Goal: Task Accomplishment & Management: Complete application form

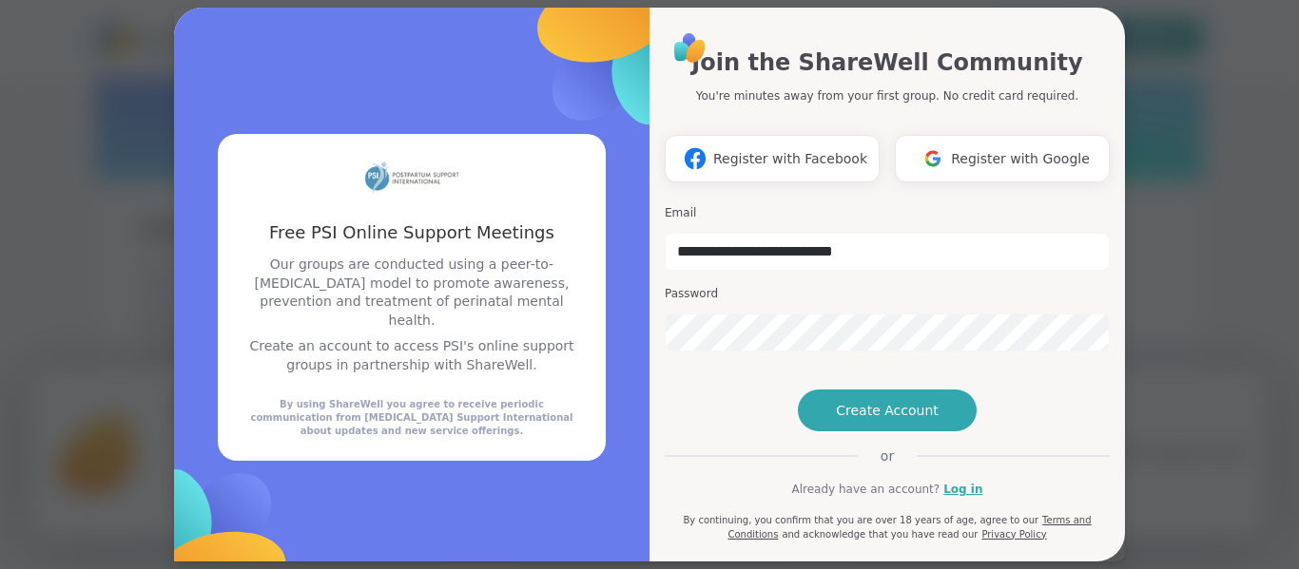
scroll to position [27, 0]
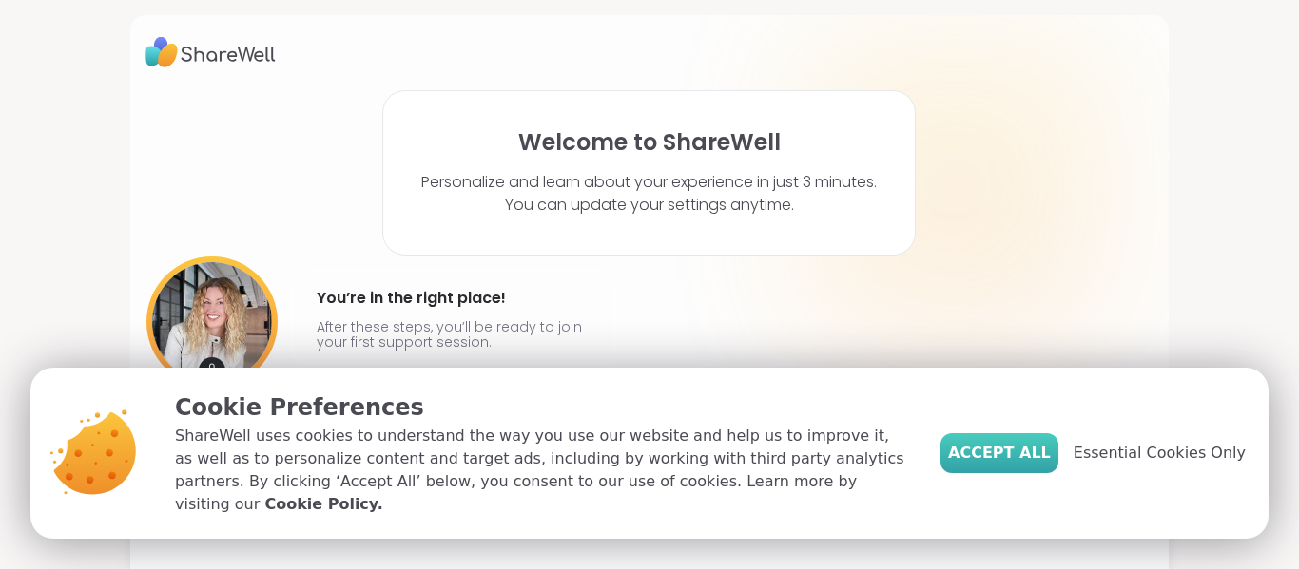
click at [979, 450] on button "Accept All" at bounding box center [999, 454] width 118 height 40
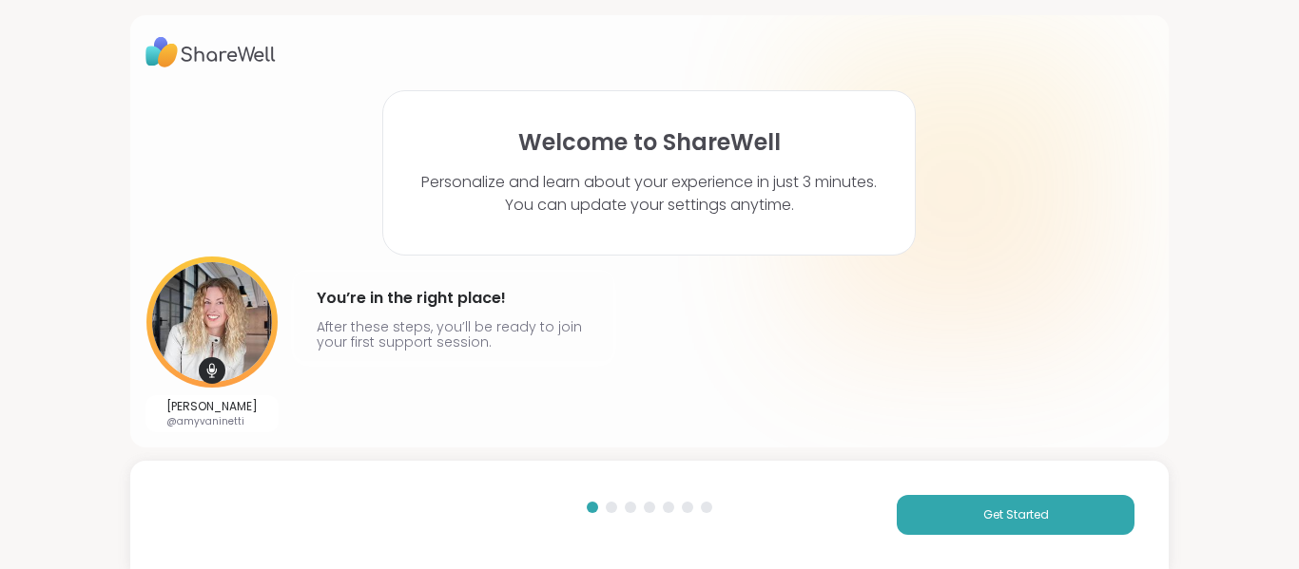
click at [939, 480] on div "Get Started" at bounding box center [649, 515] width 1039 height 108
click at [946, 498] on button "Get Started" at bounding box center [1016, 515] width 238 height 40
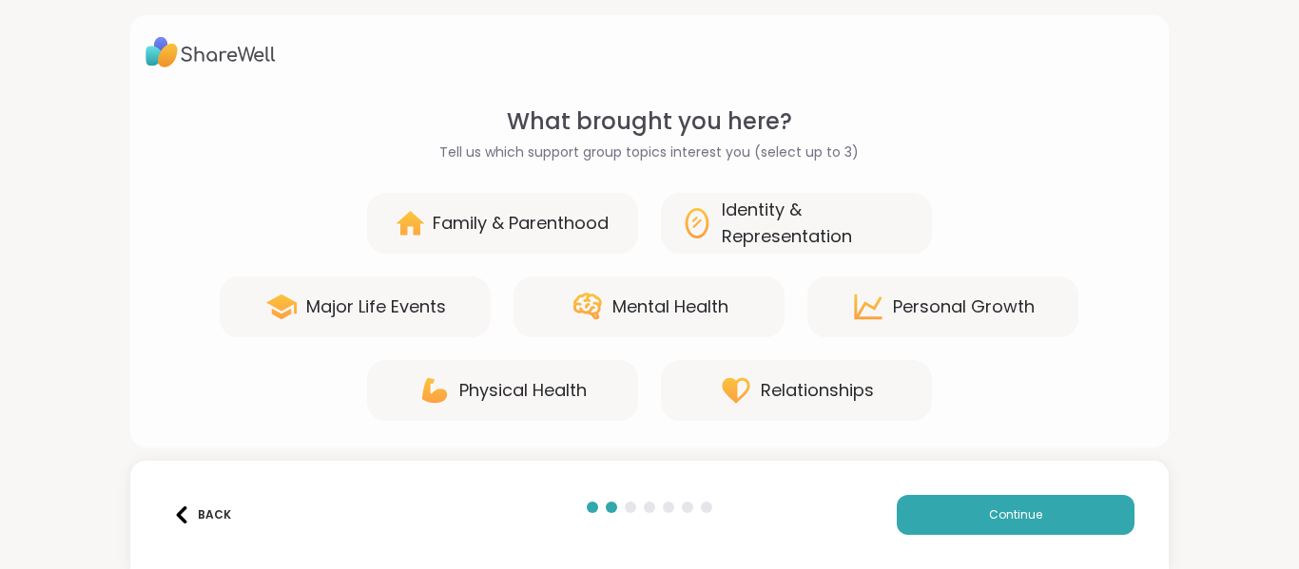
click at [718, 311] on div "Mental Health" at bounding box center [670, 307] width 116 height 27
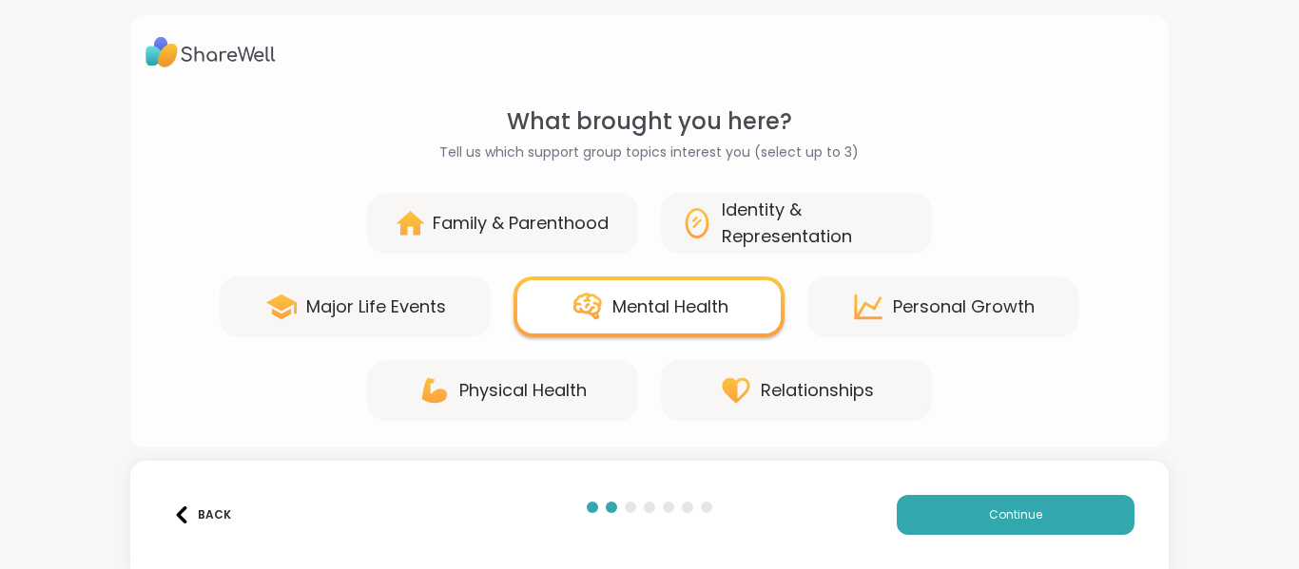
click at [862, 307] on icon at bounding box center [868, 307] width 34 height 34
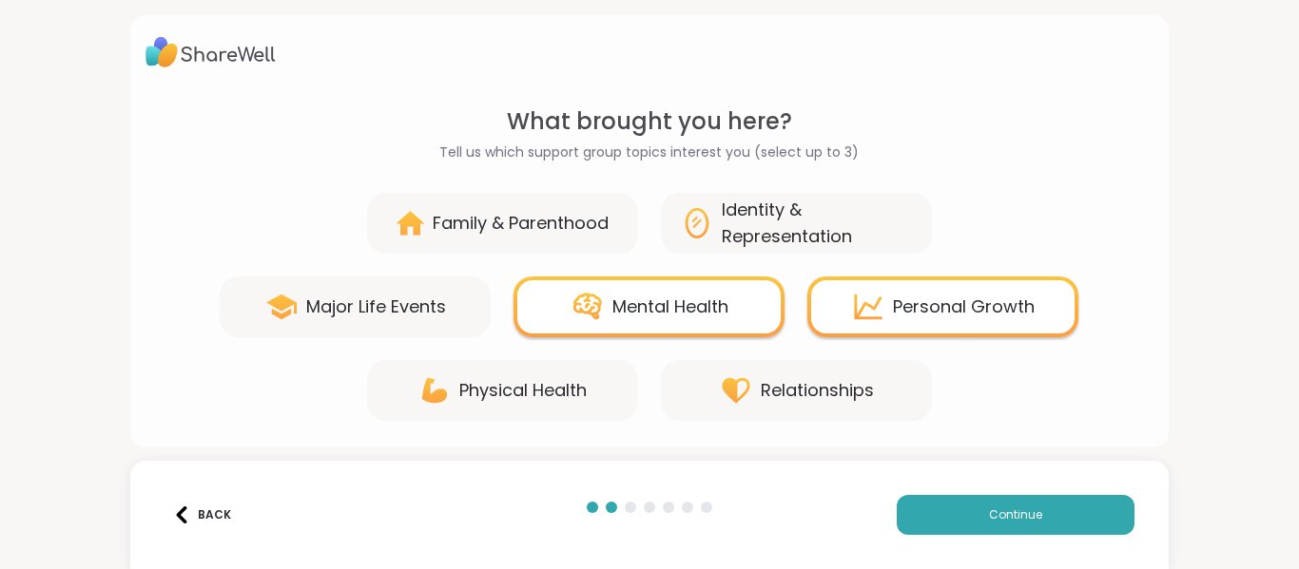
click at [777, 220] on div "Identity & Representation" at bounding box center [817, 223] width 191 height 53
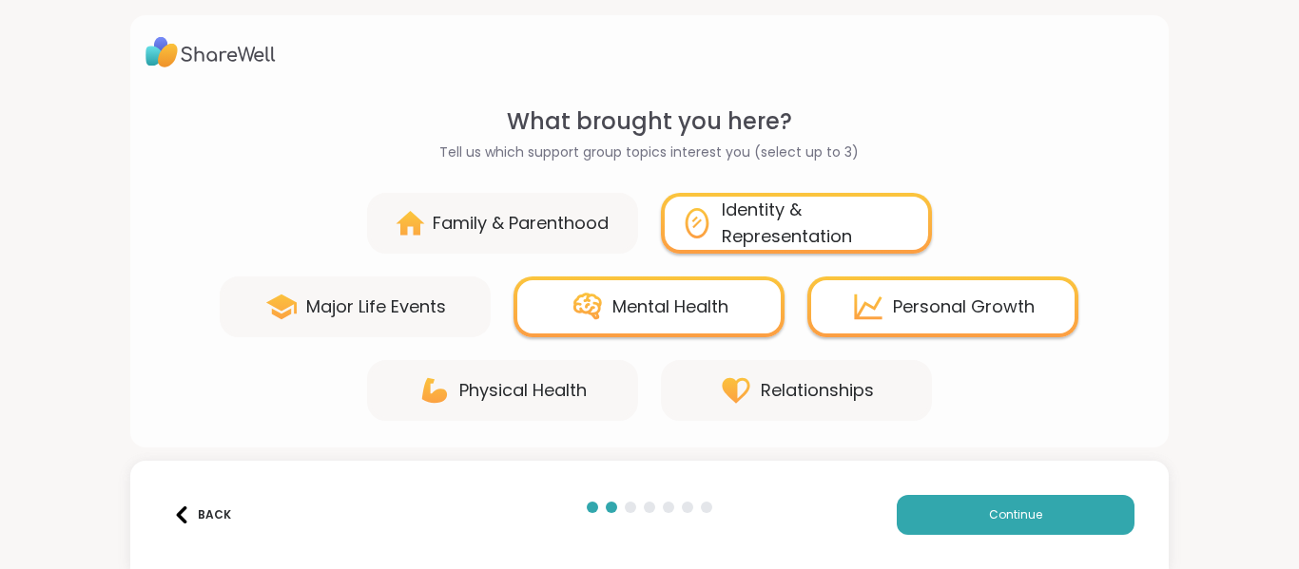
click at [575, 202] on div "Family & Parenthood" at bounding box center [502, 223] width 271 height 61
click at [503, 253] on div "Family & Parenthood" at bounding box center [502, 223] width 271 height 61
click at [487, 237] on div "Family & Parenthood" at bounding box center [502, 223] width 271 height 61
click at [453, 224] on div "Family & Parenthood" at bounding box center [521, 223] width 176 height 27
click at [906, 507] on button "Continue" at bounding box center [1016, 515] width 238 height 40
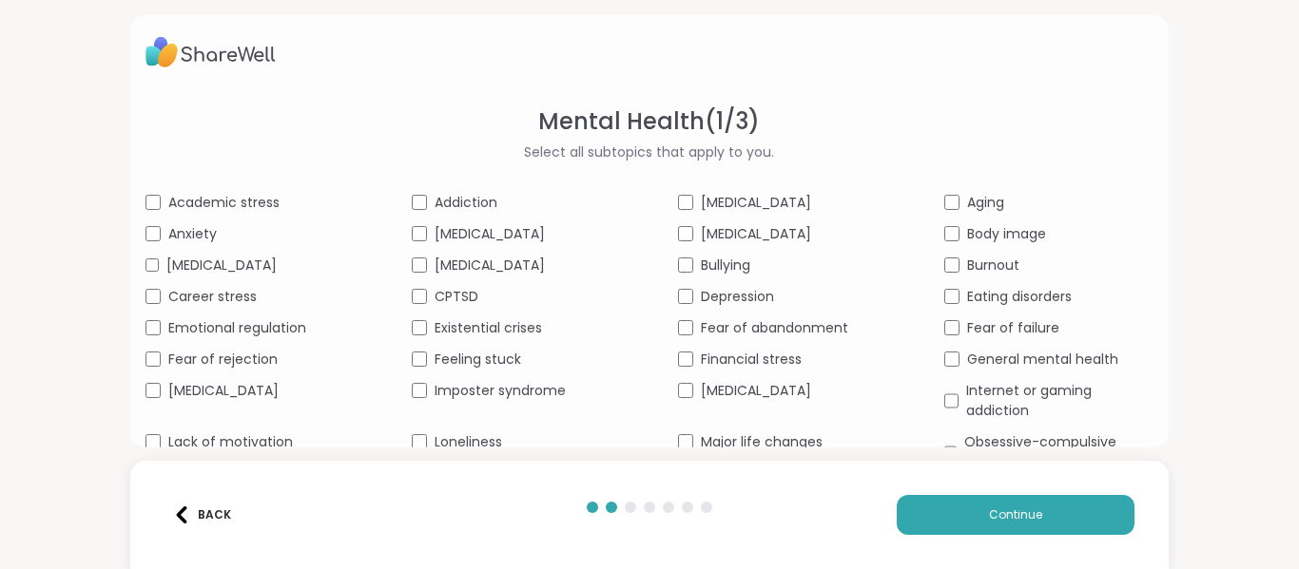
click at [226, 235] on div "Anxiety" at bounding box center [249, 234] width 209 height 20
click at [239, 307] on span "Career stress" at bounding box center [212, 297] width 88 height 20
click at [259, 338] on span "Emotional regulation" at bounding box center [237, 329] width 138 height 20
click at [259, 391] on div "Academic stress Addiction [MEDICAL_DATA] Aging Anxiety [MEDICAL_DATA] [MEDICAL_…" at bounding box center [649, 380] width 1009 height 374
click at [261, 370] on span "Fear of rejection" at bounding box center [222, 360] width 109 height 20
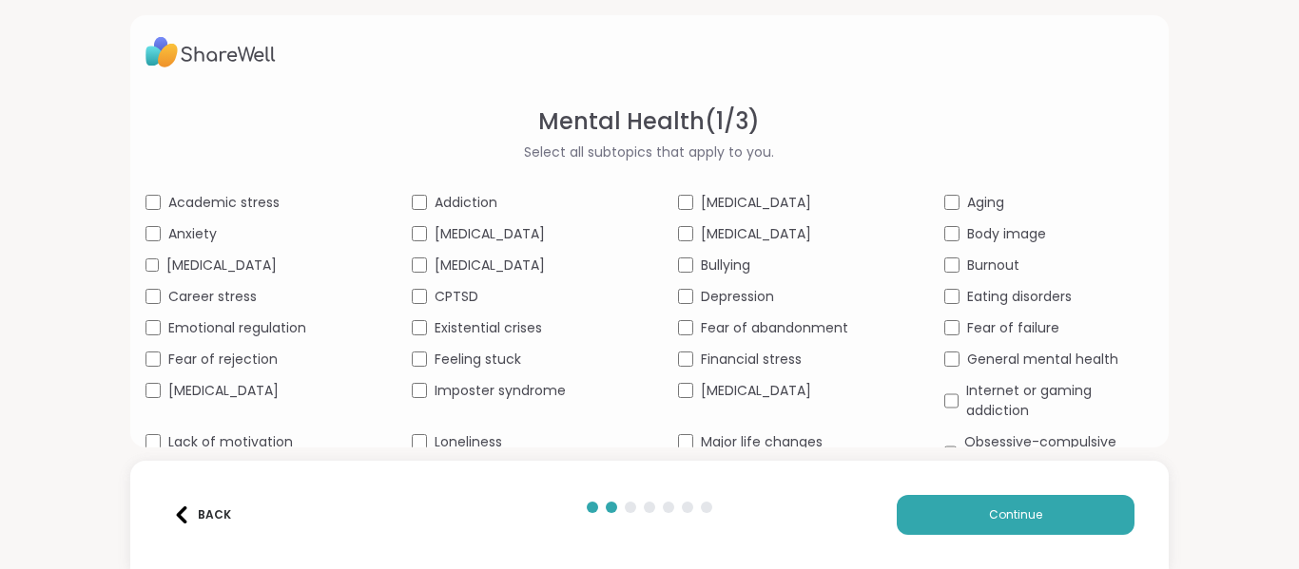
click at [701, 307] on span "Depression" at bounding box center [737, 297] width 73 height 20
click at [720, 370] on span "Financial stress" at bounding box center [751, 360] width 101 height 20
click at [740, 338] on span "Fear of abandonment" at bounding box center [774, 329] width 147 height 20
click at [944, 338] on div "Fear of failure" at bounding box center [1048, 329] width 209 height 20
click at [959, 514] on button "Continue" at bounding box center [1016, 515] width 238 height 40
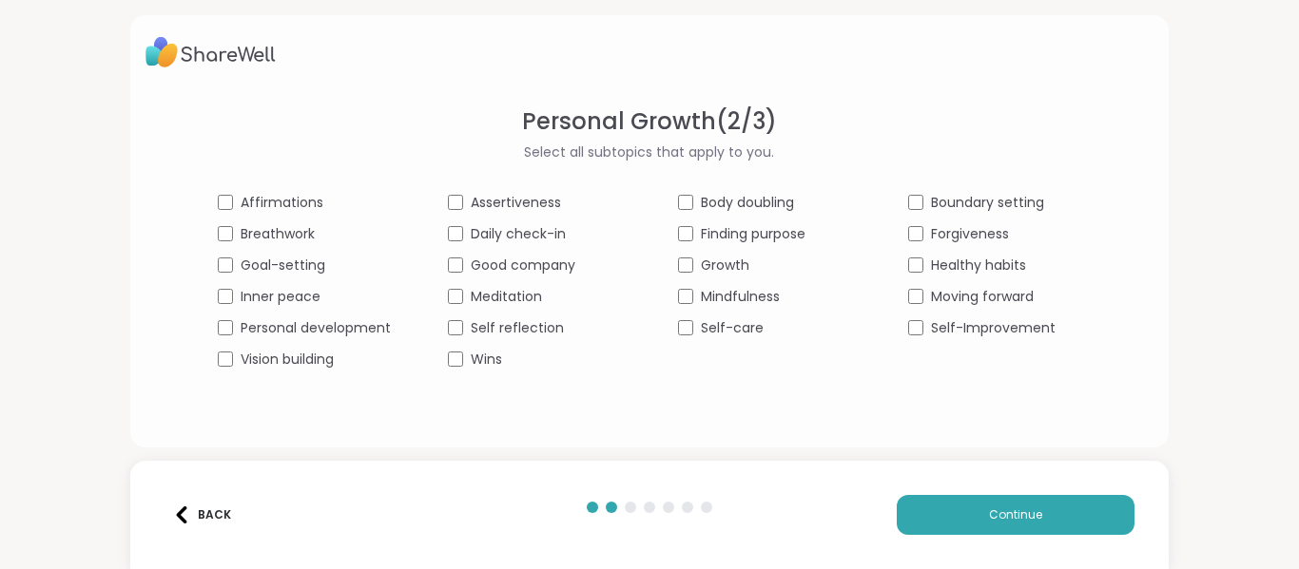
click at [305, 210] on span "Affirmations" at bounding box center [282, 203] width 83 height 20
click at [317, 278] on div "Affirmations Assertiveness Body doubling Boundary setting Breathwork Daily chec…" at bounding box center [649, 281] width 863 height 177
click at [302, 290] on span "Inner peace" at bounding box center [281, 297] width 80 height 20
click at [297, 267] on span "Goal-setting" at bounding box center [283, 266] width 85 height 20
click at [309, 319] on span "Personal development" at bounding box center [316, 329] width 150 height 20
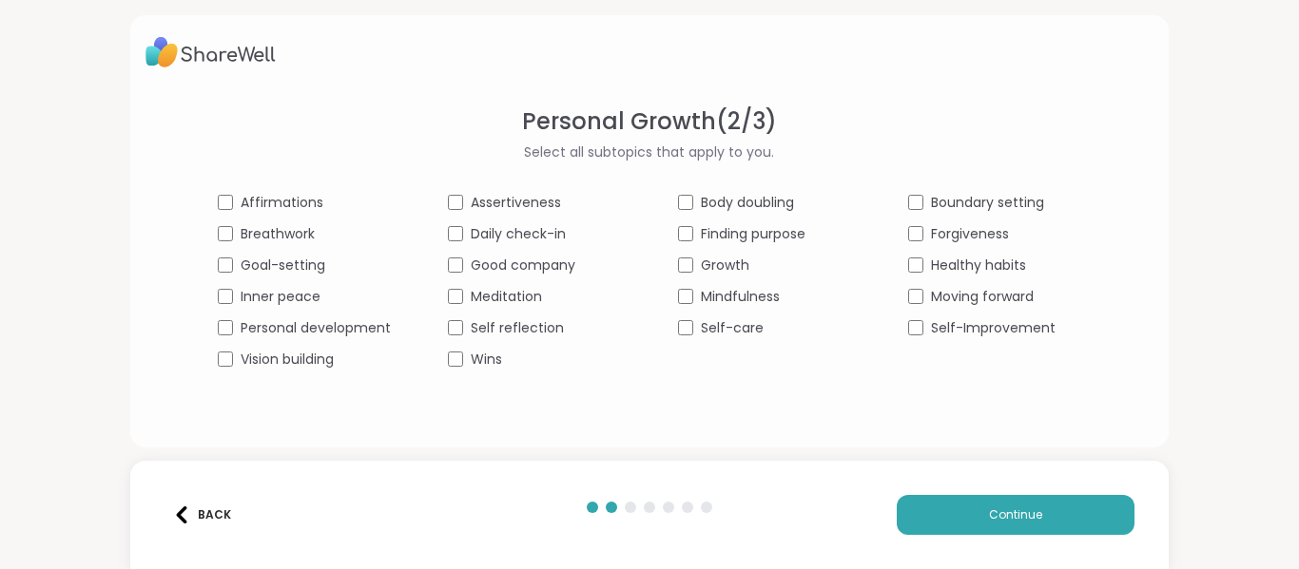
click at [448, 225] on div "Daily check-in" at bounding box center [534, 234] width 173 height 20
click at [471, 259] on span "Good company" at bounding box center [523, 266] width 105 height 20
click at [492, 299] on span "Meditation" at bounding box center [506, 297] width 71 height 20
click at [489, 355] on span "Wins" at bounding box center [486, 360] width 31 height 20
click at [500, 332] on span "Self reflection" at bounding box center [517, 329] width 93 height 20
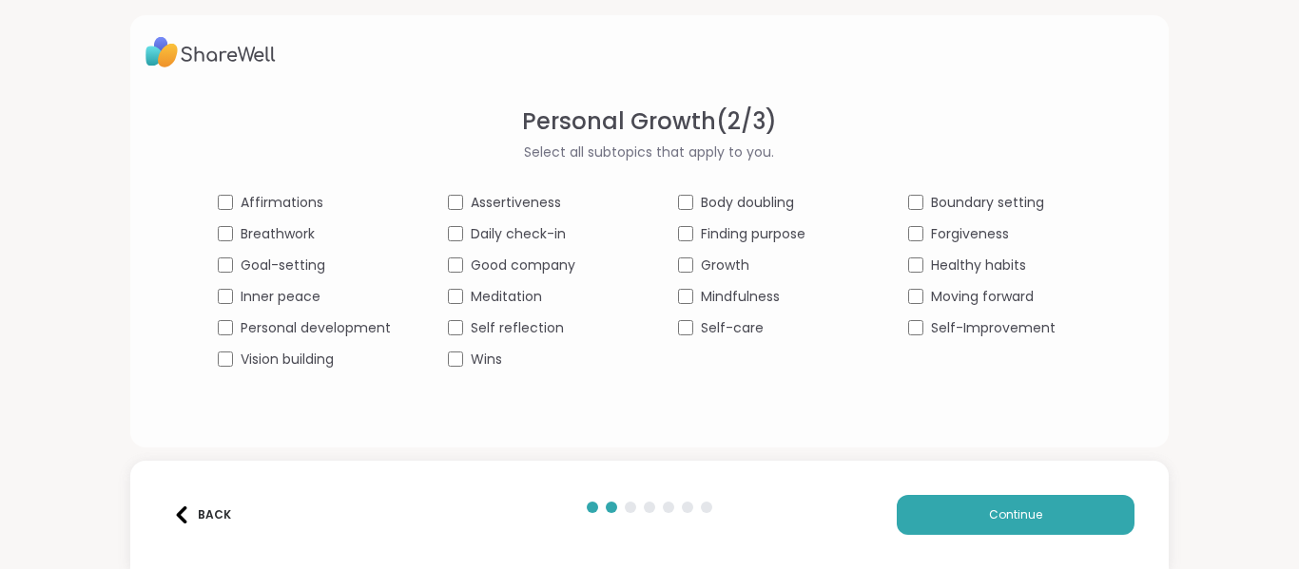
click at [713, 319] on span "Self-care" at bounding box center [732, 329] width 63 height 20
click at [716, 293] on span "Mindfulness" at bounding box center [740, 297] width 79 height 20
click at [708, 261] on span "Growth" at bounding box center [725, 266] width 48 height 20
click at [723, 222] on div "Affirmations Assertiveness Body doubling Boundary setting Breathwork Daily chec…" at bounding box center [649, 281] width 863 height 177
click at [735, 231] on span "Finding purpose" at bounding box center [753, 234] width 105 height 20
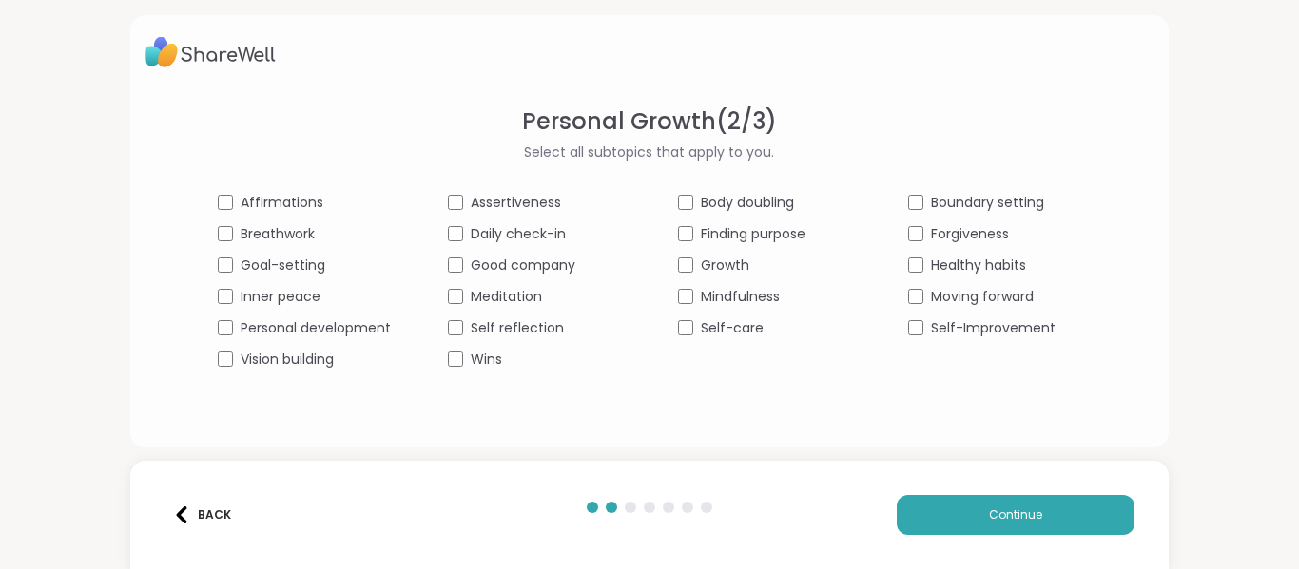
click at [917, 203] on div "Boundary setting" at bounding box center [994, 203] width 173 height 20
click at [943, 238] on span "Forgiveness" at bounding box center [970, 234] width 78 height 20
click at [964, 266] on span "Healthy habits" at bounding box center [978, 266] width 95 height 20
click at [978, 297] on span "Moving forward" at bounding box center [982, 297] width 103 height 20
click at [961, 323] on span "Self-Improvement" at bounding box center [993, 329] width 125 height 20
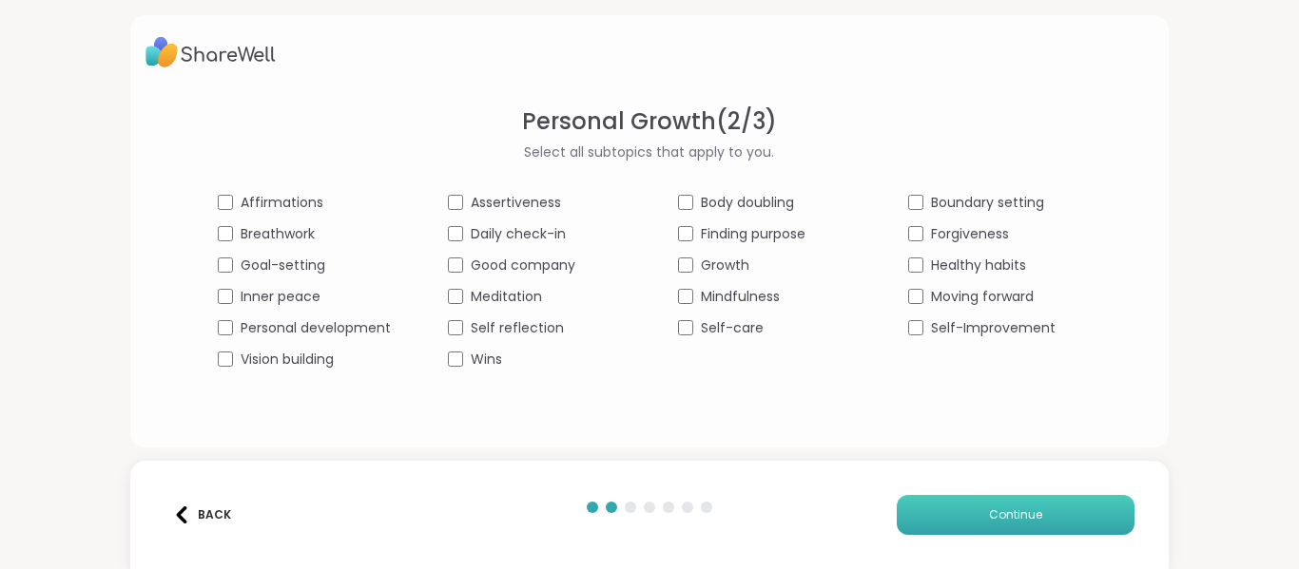
click at [923, 532] on button "Continue" at bounding box center [1016, 515] width 238 height 40
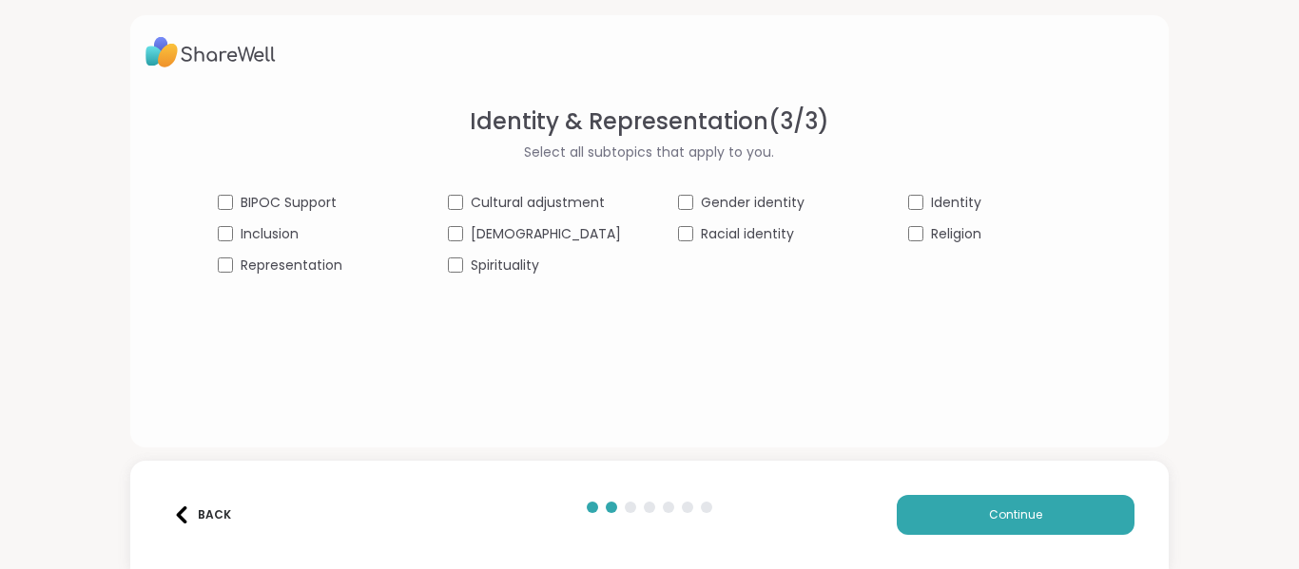
click at [908, 198] on div "Identity" at bounding box center [994, 203] width 173 height 20
click at [339, 266] on span "Representation" at bounding box center [292, 266] width 102 height 20
click at [299, 235] on span "Inclusion" at bounding box center [270, 234] width 58 height 20
click at [969, 512] on button "Continue" at bounding box center [1016, 515] width 238 height 40
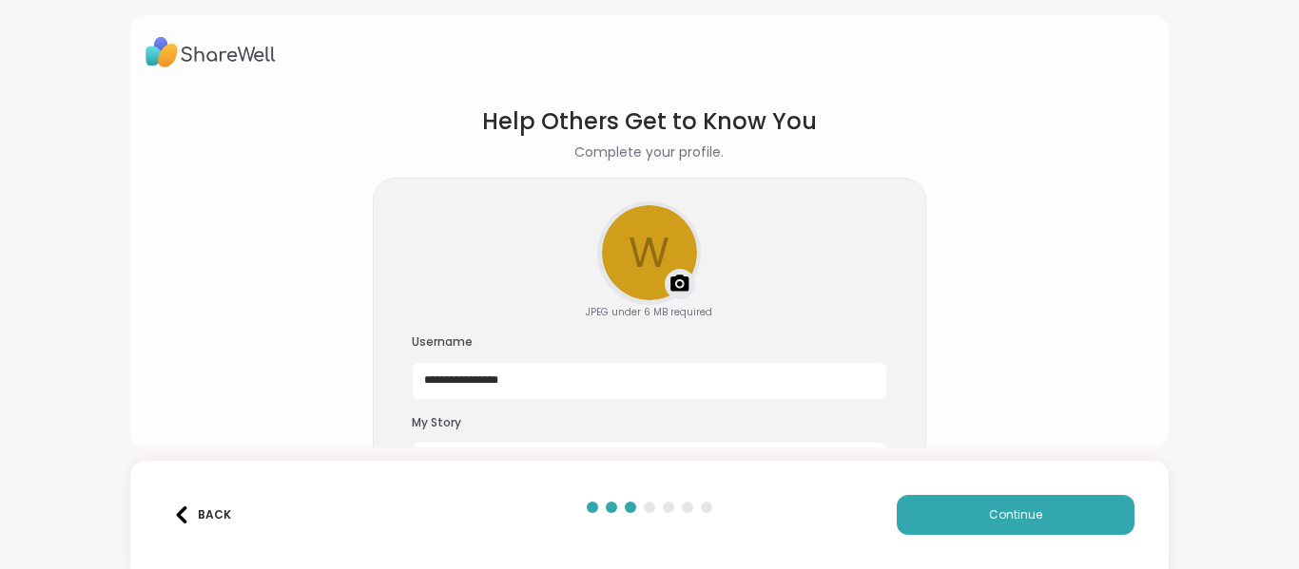
scroll to position [79, 0]
